Goal: Navigation & Orientation: Find specific page/section

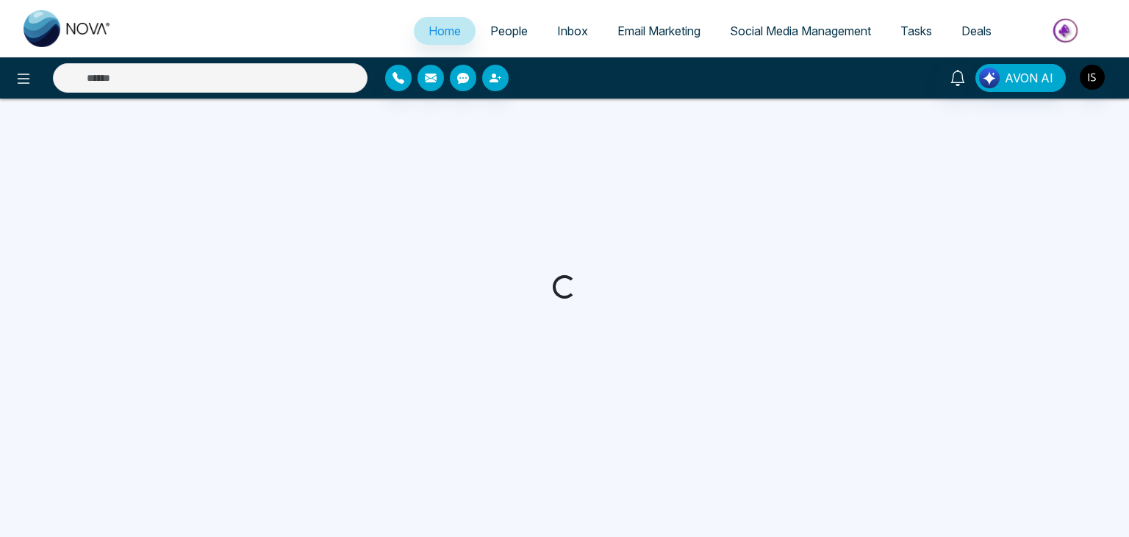
drag, startPoint x: 1105, startPoint y: 1, endPoint x: 854, endPoint y: 121, distance: 277.9
click at [854, 121] on div at bounding box center [564, 287] width 1129 height 376
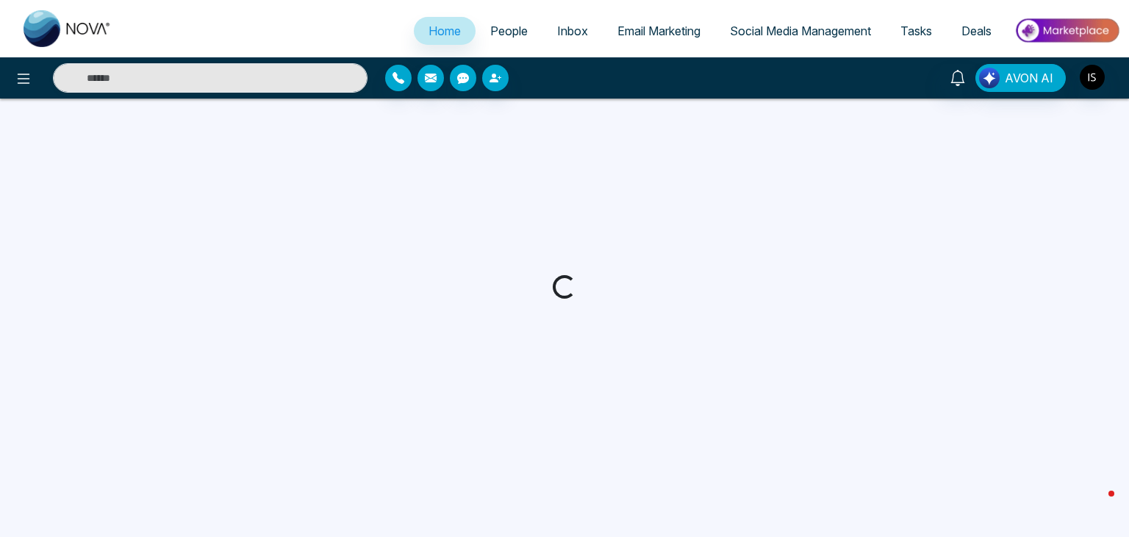
select select "*"
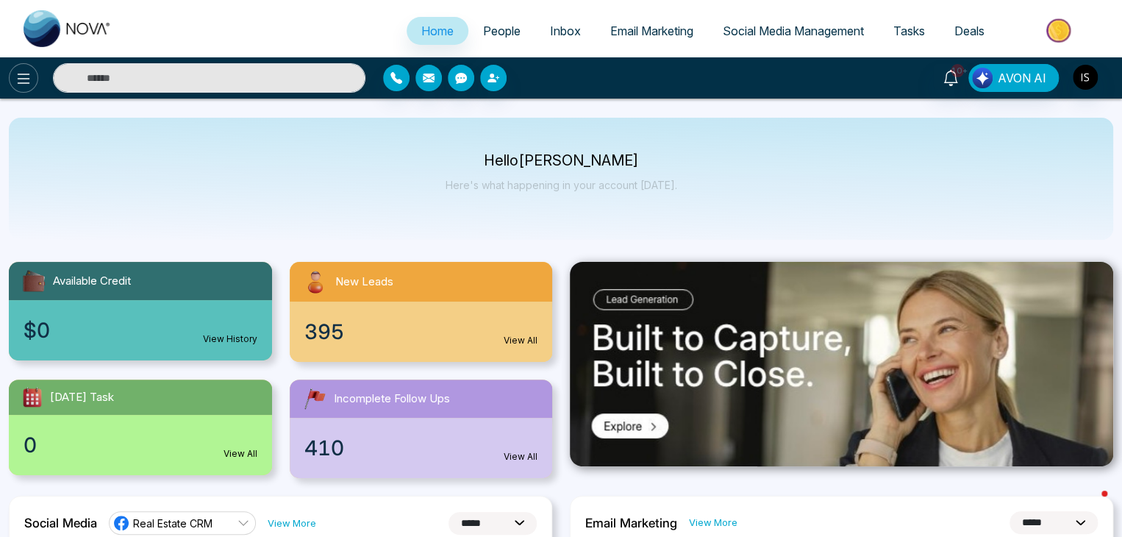
click at [32, 79] on button at bounding box center [23, 77] width 29 height 29
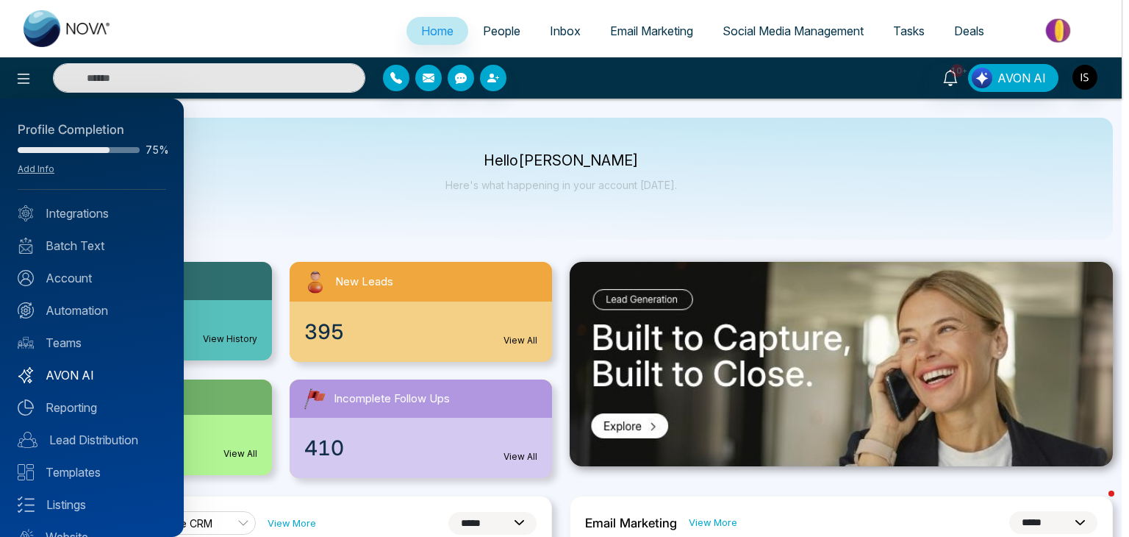
scroll to position [58, 0]
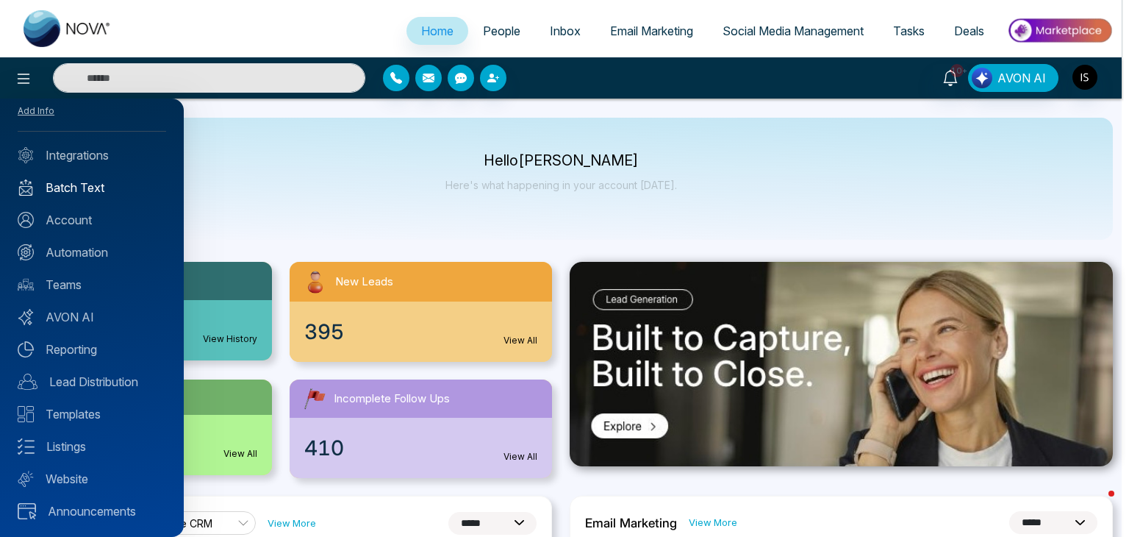
click at [116, 192] on link "Batch Text" at bounding box center [92, 188] width 149 height 18
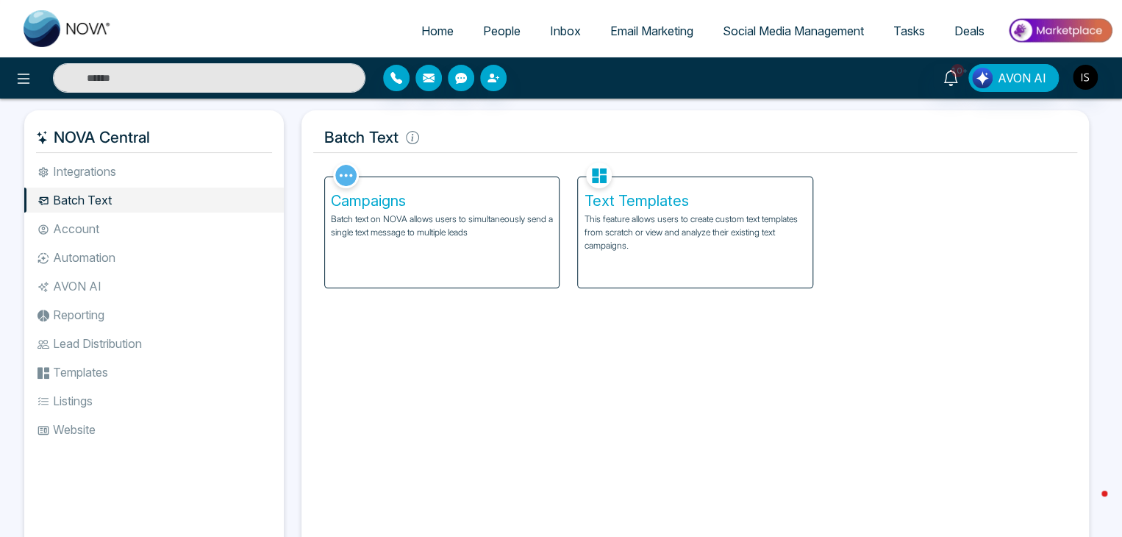
click at [455, 222] on p "Batch text on NOVA allows users to simultaneously send a single text message to…" at bounding box center [442, 225] width 222 height 26
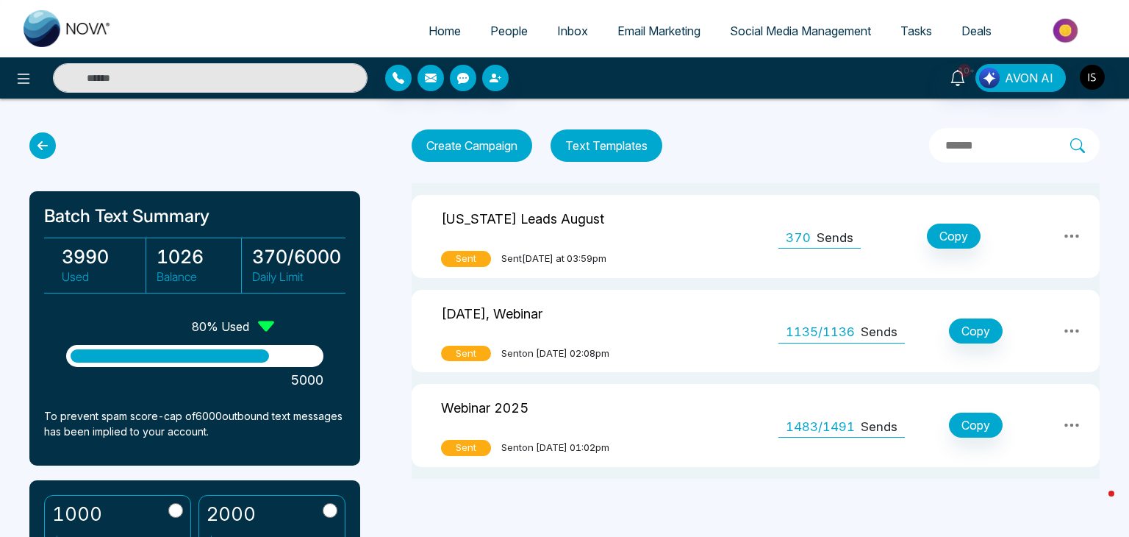
click at [47, 148] on icon at bounding box center [42, 145] width 26 height 26
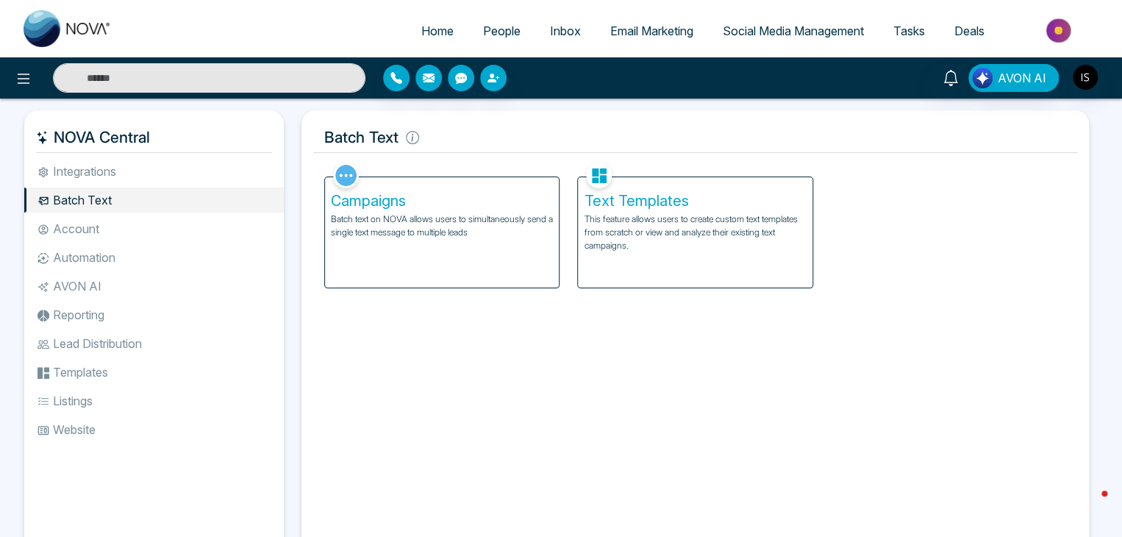
click at [453, 32] on link "Home" at bounding box center [438, 31] width 62 height 28
select select "*"
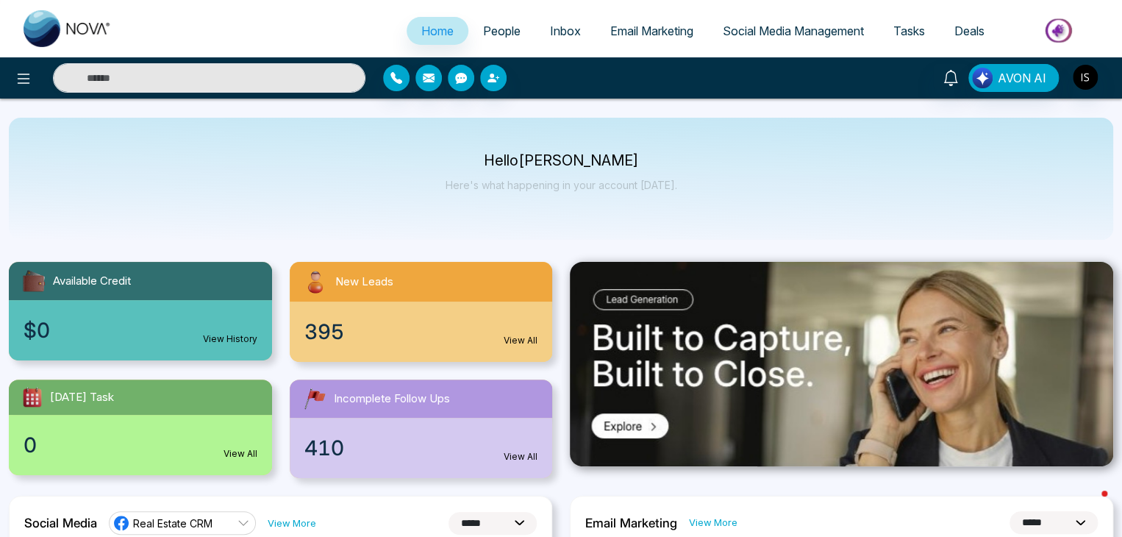
click at [494, 42] on link "People" at bounding box center [501, 31] width 67 height 28
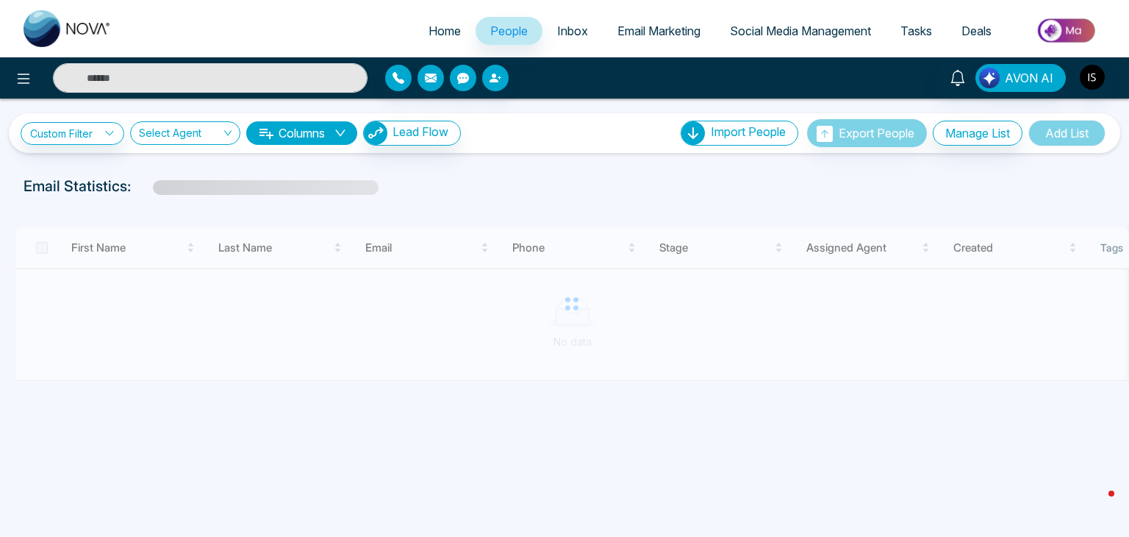
click at [557, 36] on span "Inbox" at bounding box center [572, 31] width 31 height 15
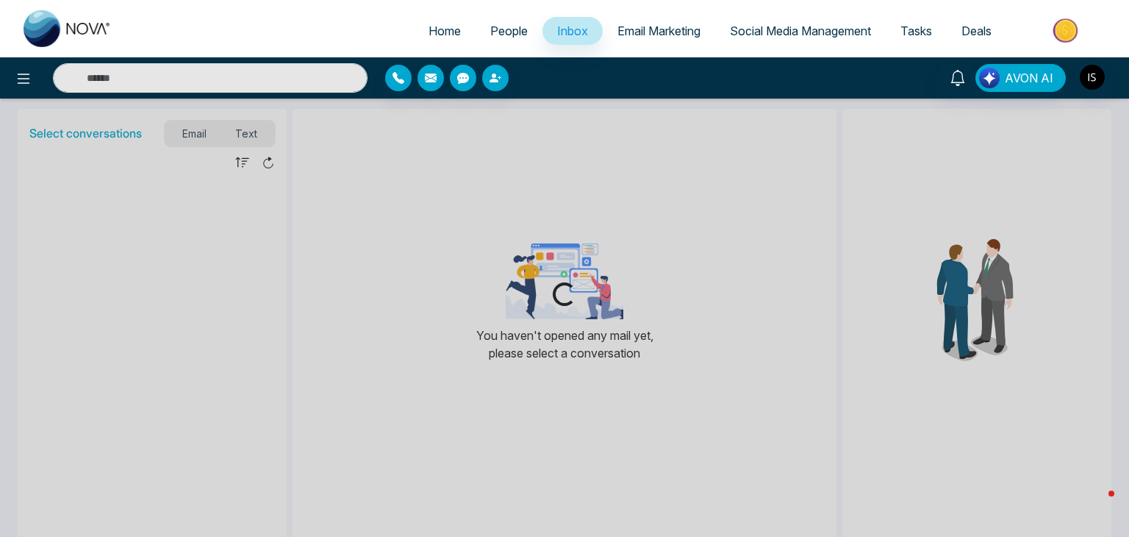
click at [638, 22] on link "Email Marketing" at bounding box center [659, 31] width 112 height 28
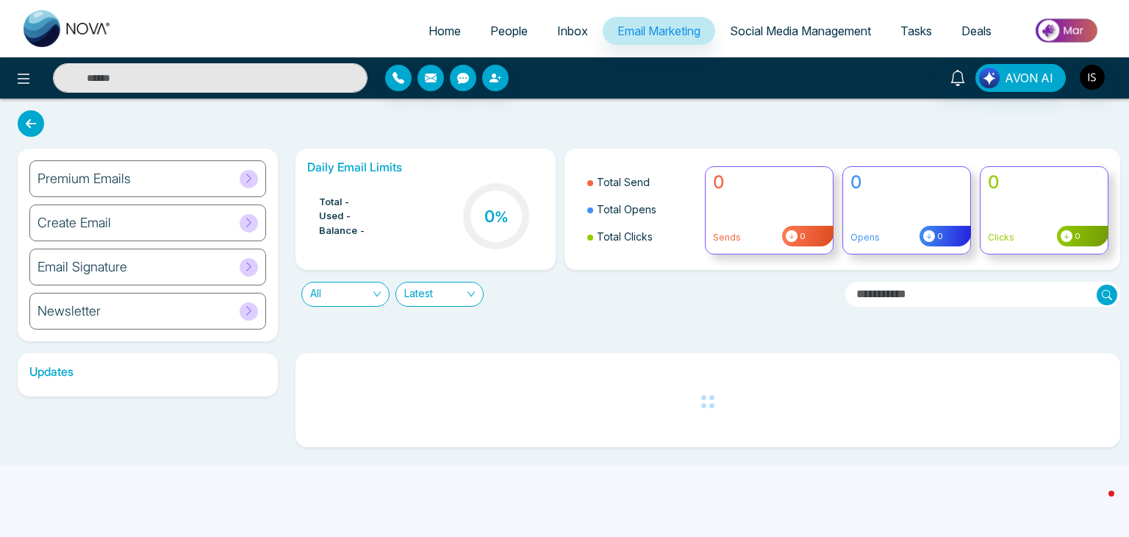
click at [741, 35] on span "Social Media Management" at bounding box center [800, 31] width 141 height 15
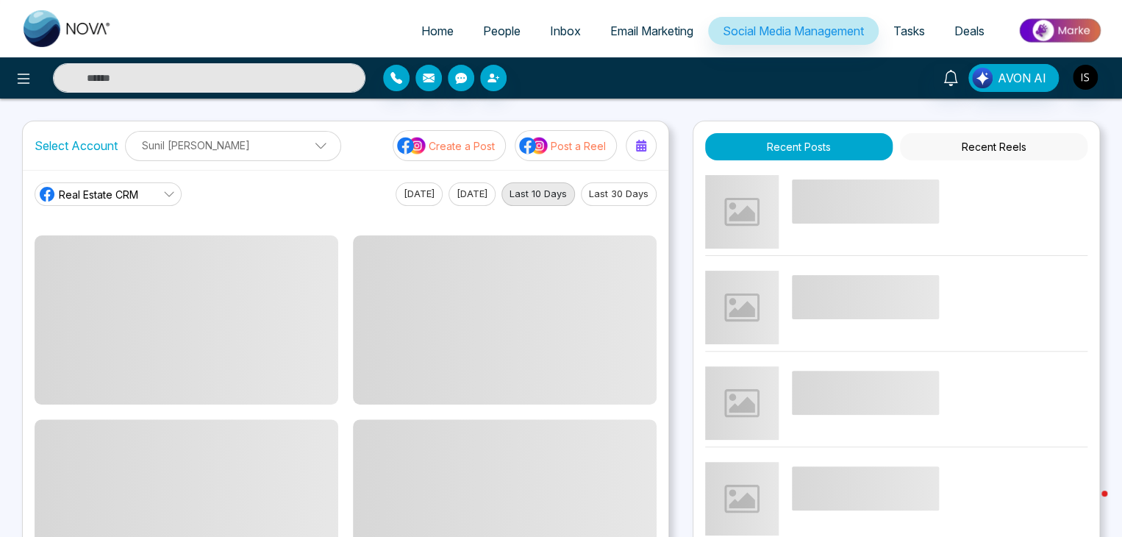
click at [421, 28] on span "Home" at bounding box center [437, 31] width 32 height 15
select select "*"
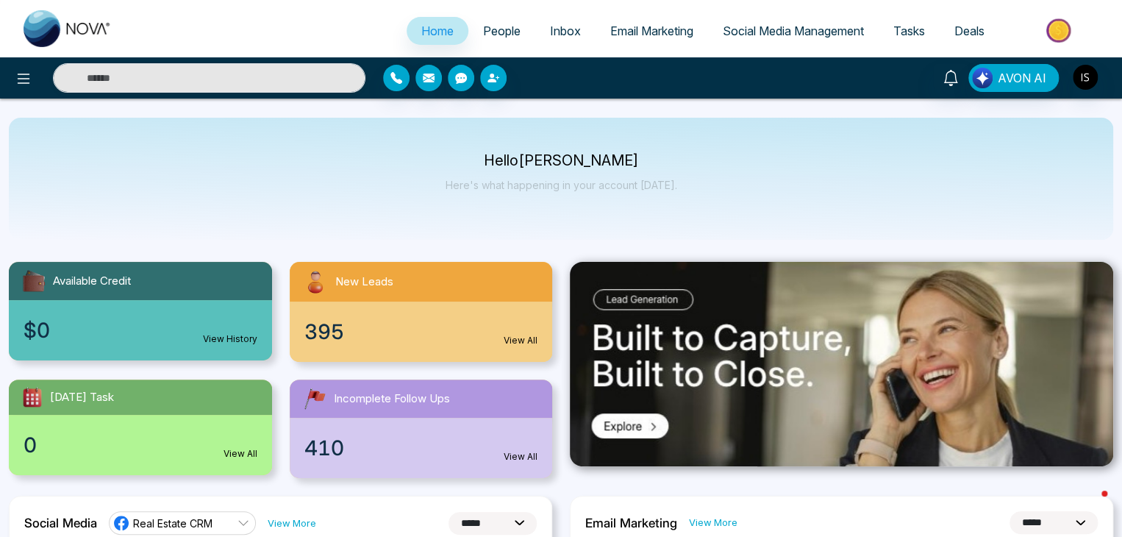
click at [753, 38] on link "Social Media Management" at bounding box center [793, 31] width 171 height 28
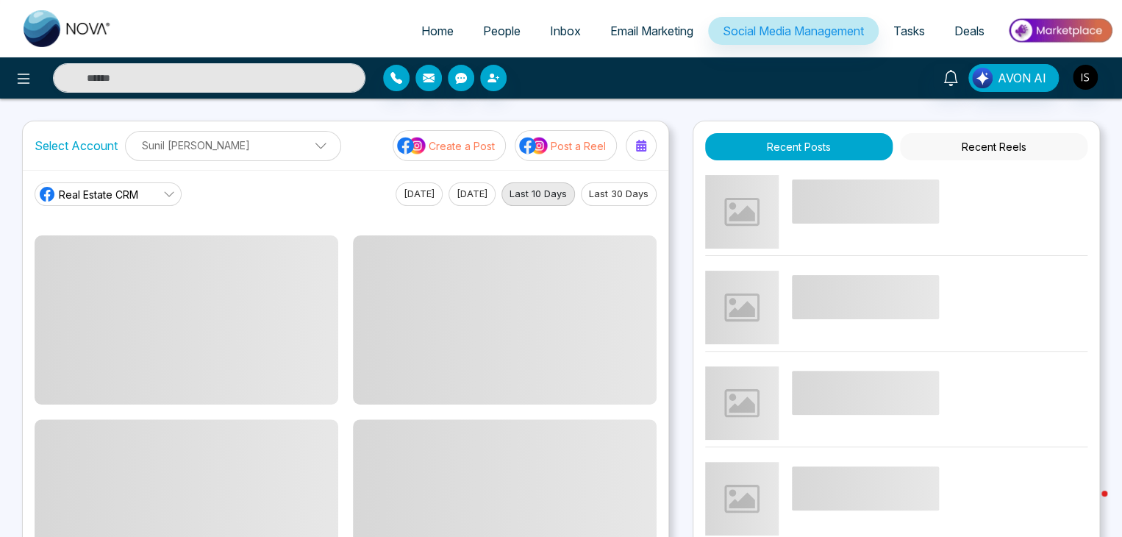
click at [435, 25] on span "Home" at bounding box center [437, 31] width 32 height 15
select select "*"
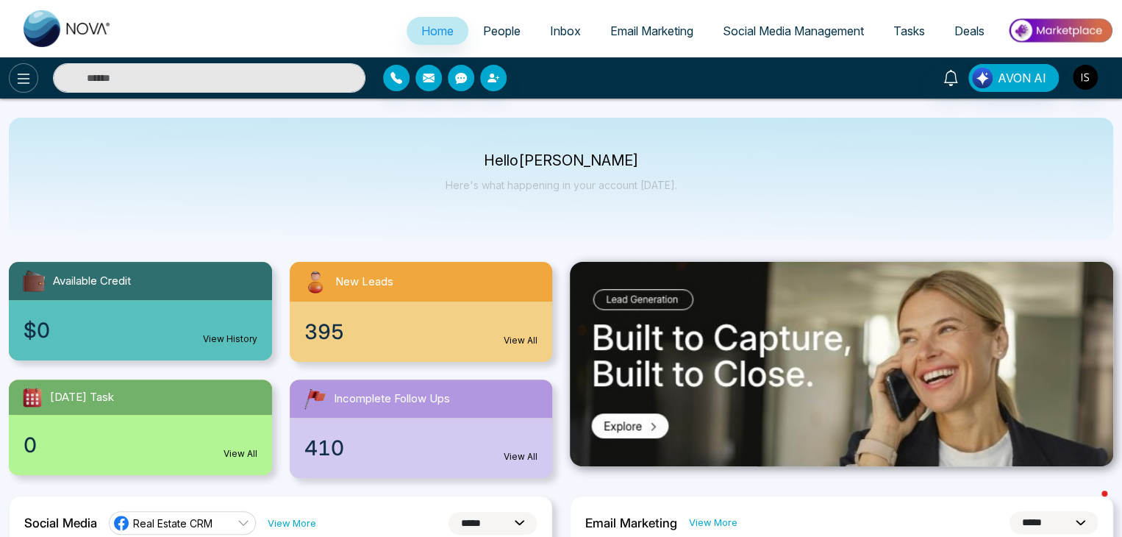
click at [12, 68] on div at bounding box center [187, 77] width 374 height 29
click at [1087, 73] on img "button" at bounding box center [1085, 77] width 25 height 25
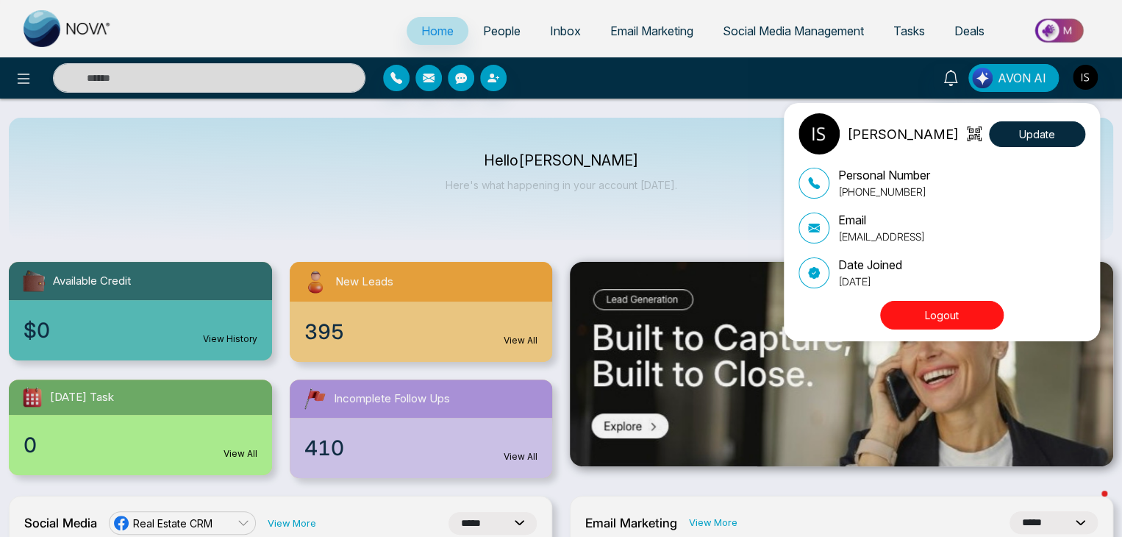
click at [968, 304] on button "Logout" at bounding box center [942, 315] width 124 height 29
